Goal: Task Accomplishment & Management: Use online tool/utility

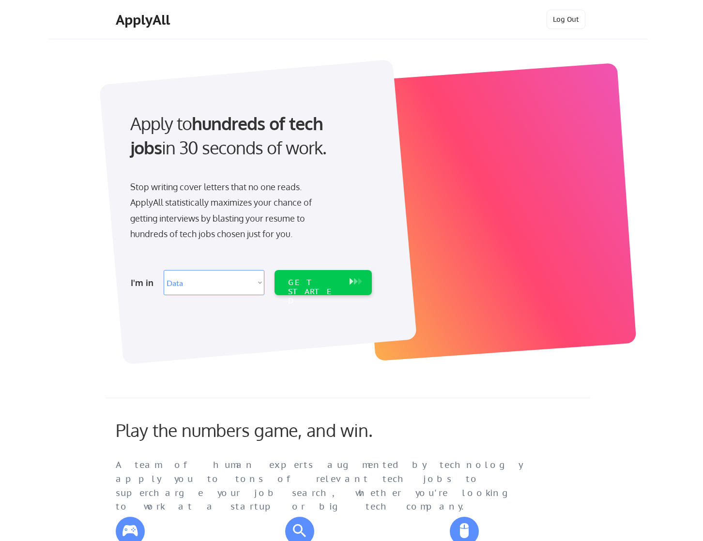
select select ""data_science___analytics""
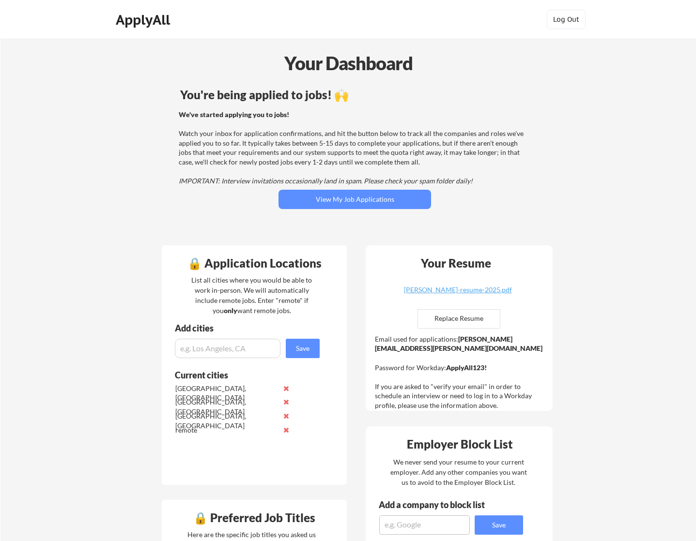
click at [197, 348] on input "input" at bounding box center [228, 348] width 106 height 19
click at [298, 196] on button "View My Job Applications" at bounding box center [354, 199] width 152 height 19
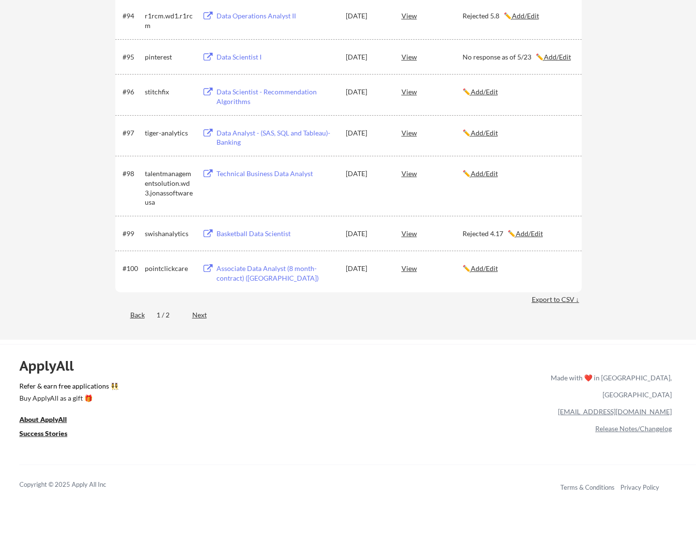
scroll to position [3517, 0]
